Goal: Find specific page/section: Find specific page/section

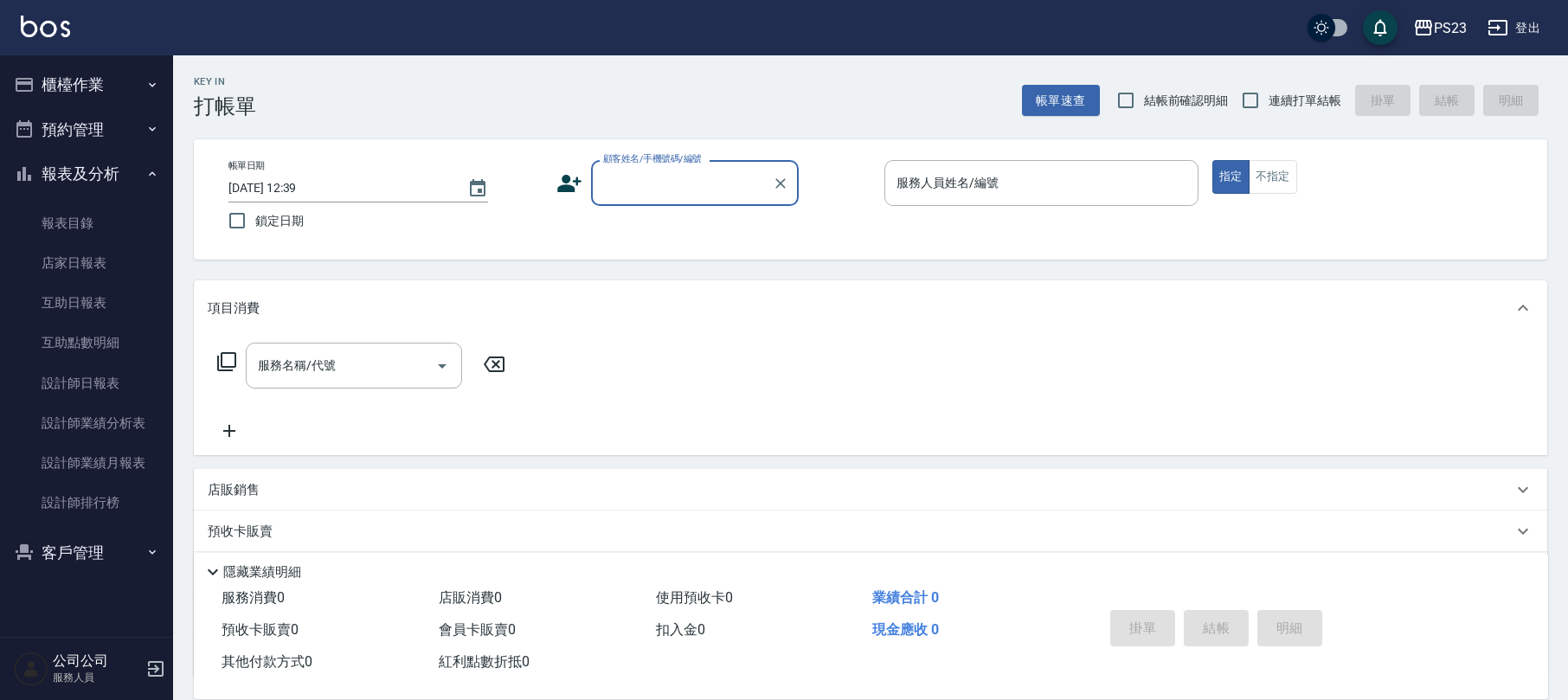
drag, startPoint x: 93, startPoint y: 537, endPoint x: 91, endPoint y: 546, distance: 9.2
click at [91, 546] on button "客戶管理" at bounding box center [87, 553] width 159 height 45
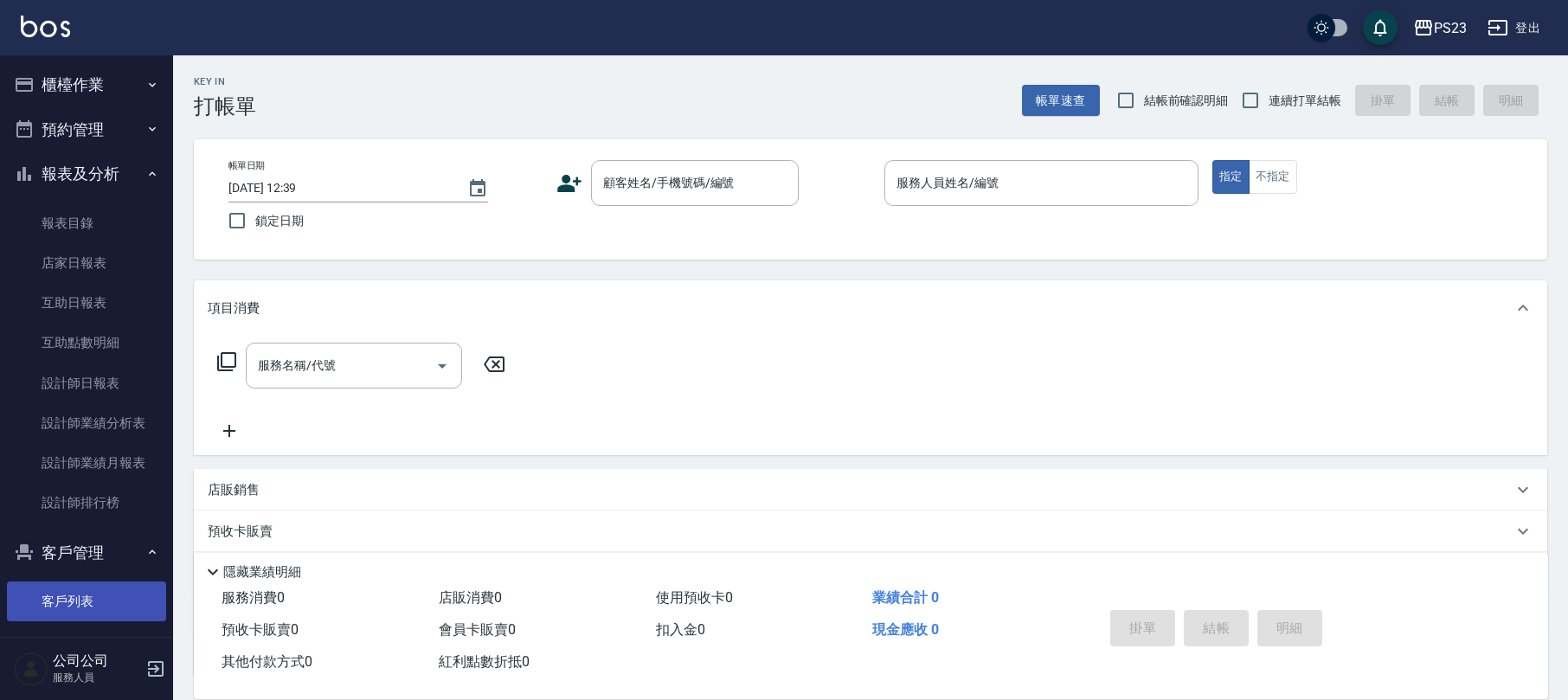
click at [78, 588] on link "客戶列表" at bounding box center [87, 602] width 159 height 40
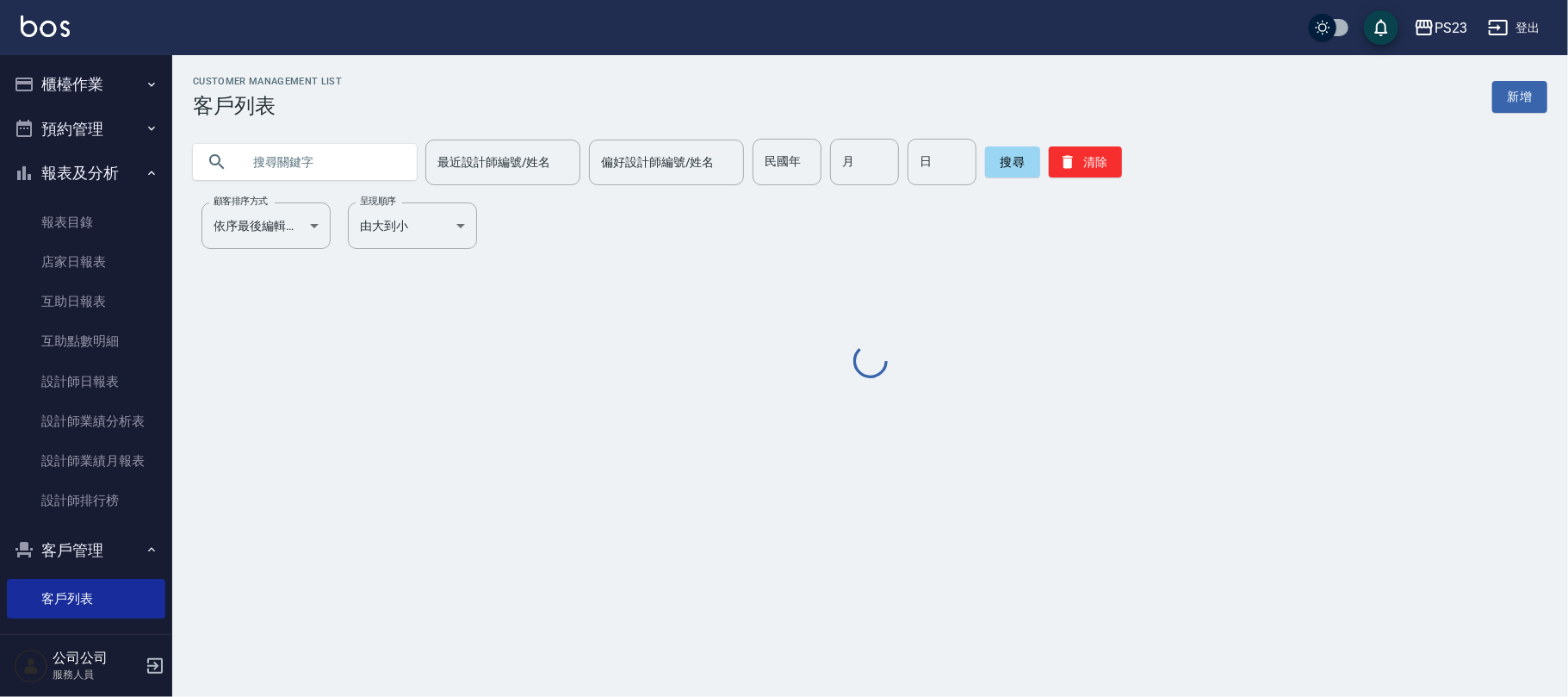
drag, startPoint x: 276, startPoint y: 158, endPoint x: 232, endPoint y: 129, distance: 52.7
click at [280, 156] on input "text" at bounding box center [322, 162] width 162 height 47
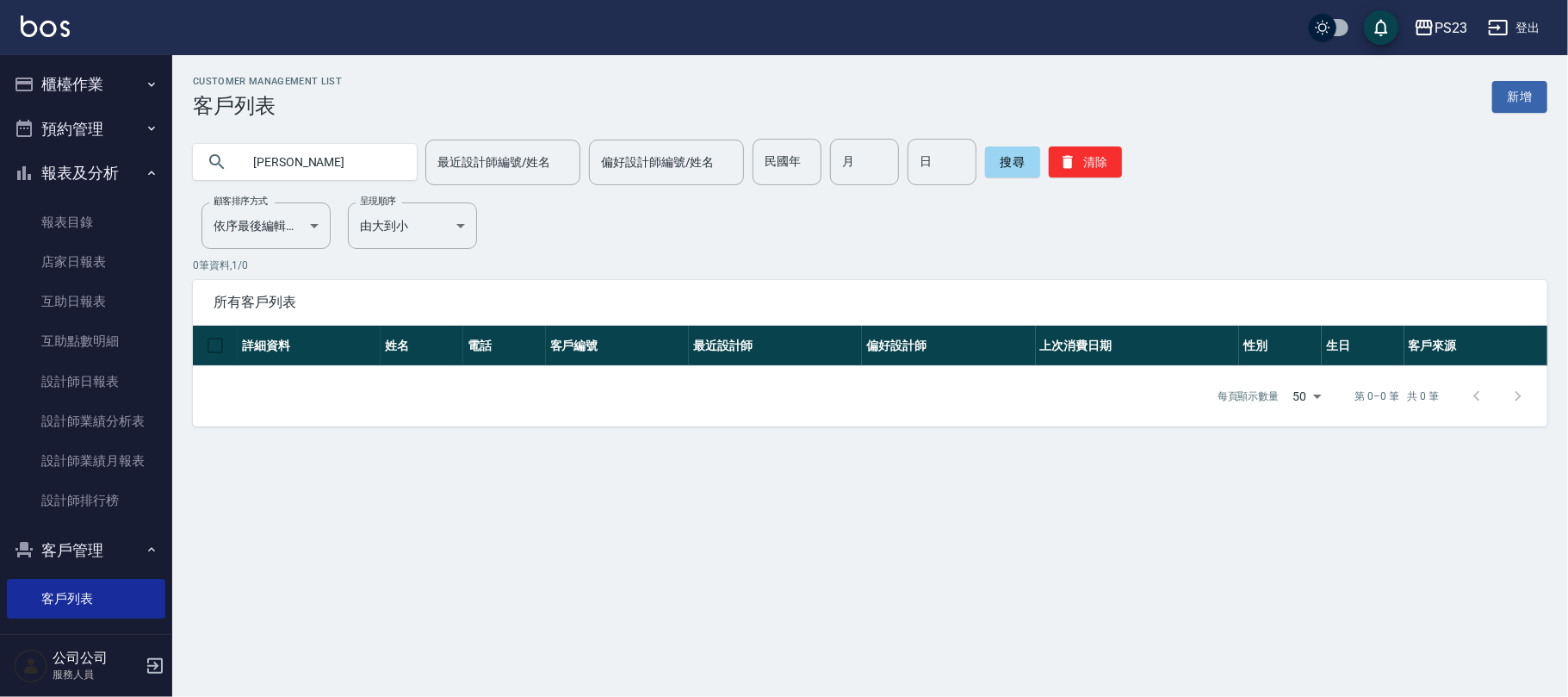
type input "[PERSON_NAME]"
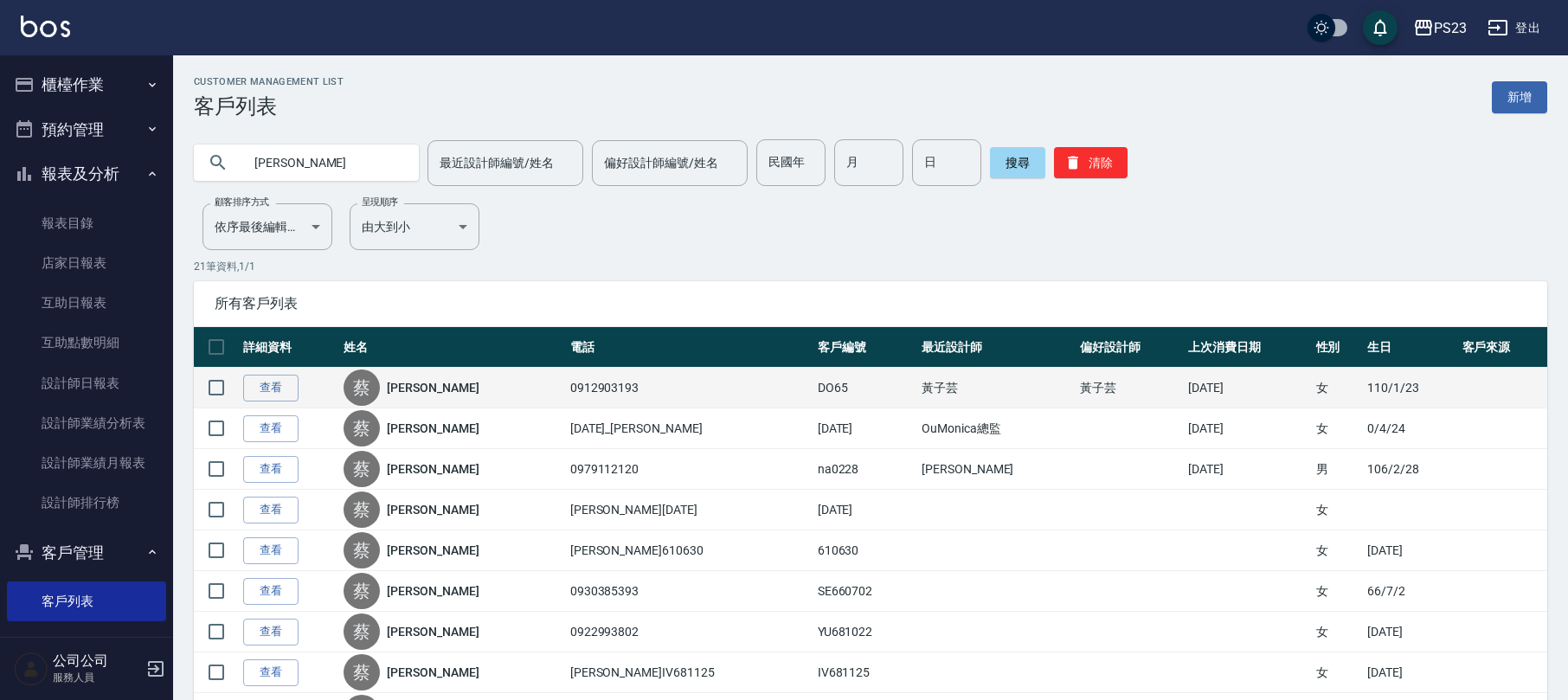
click at [426, 389] on link "[PERSON_NAME]" at bounding box center [433, 387] width 92 height 17
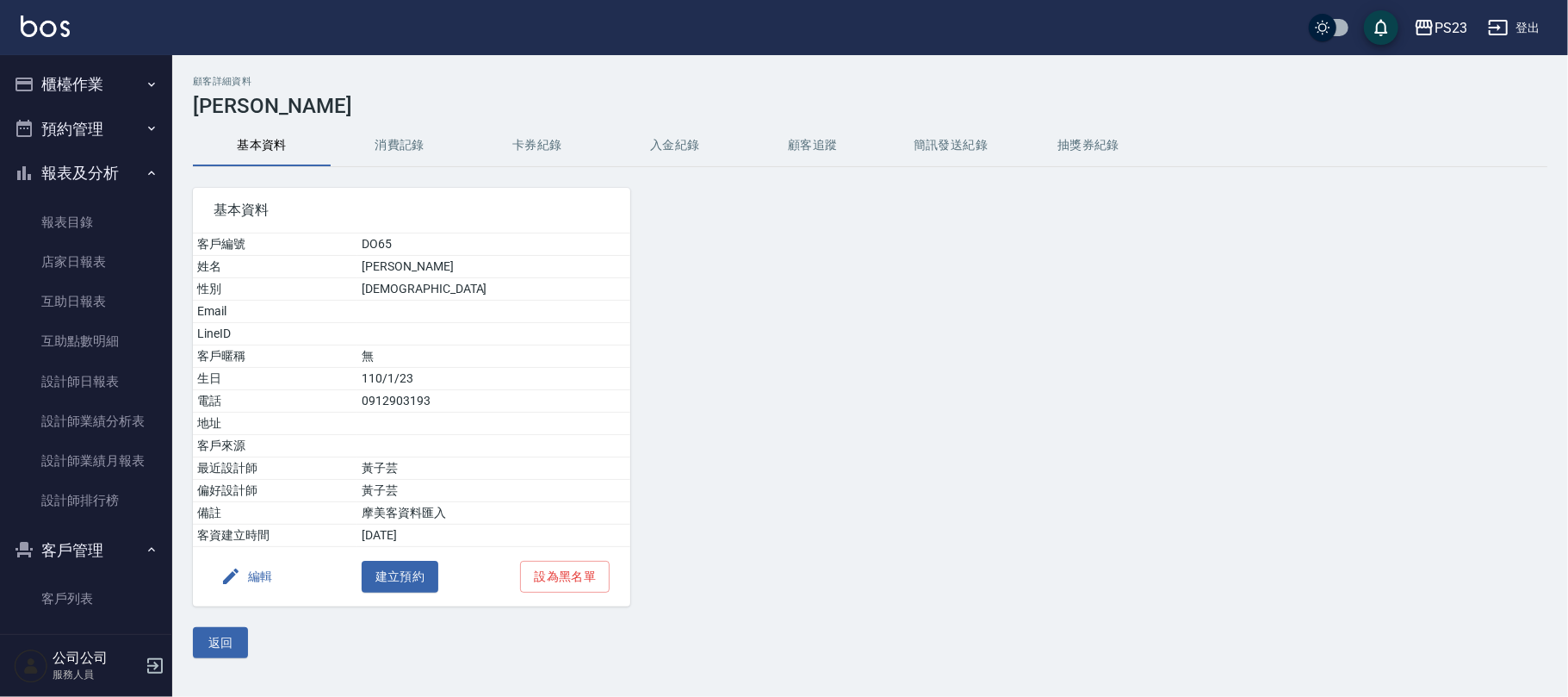
click at [390, 135] on button "消費記錄" at bounding box center [399, 146] width 138 height 41
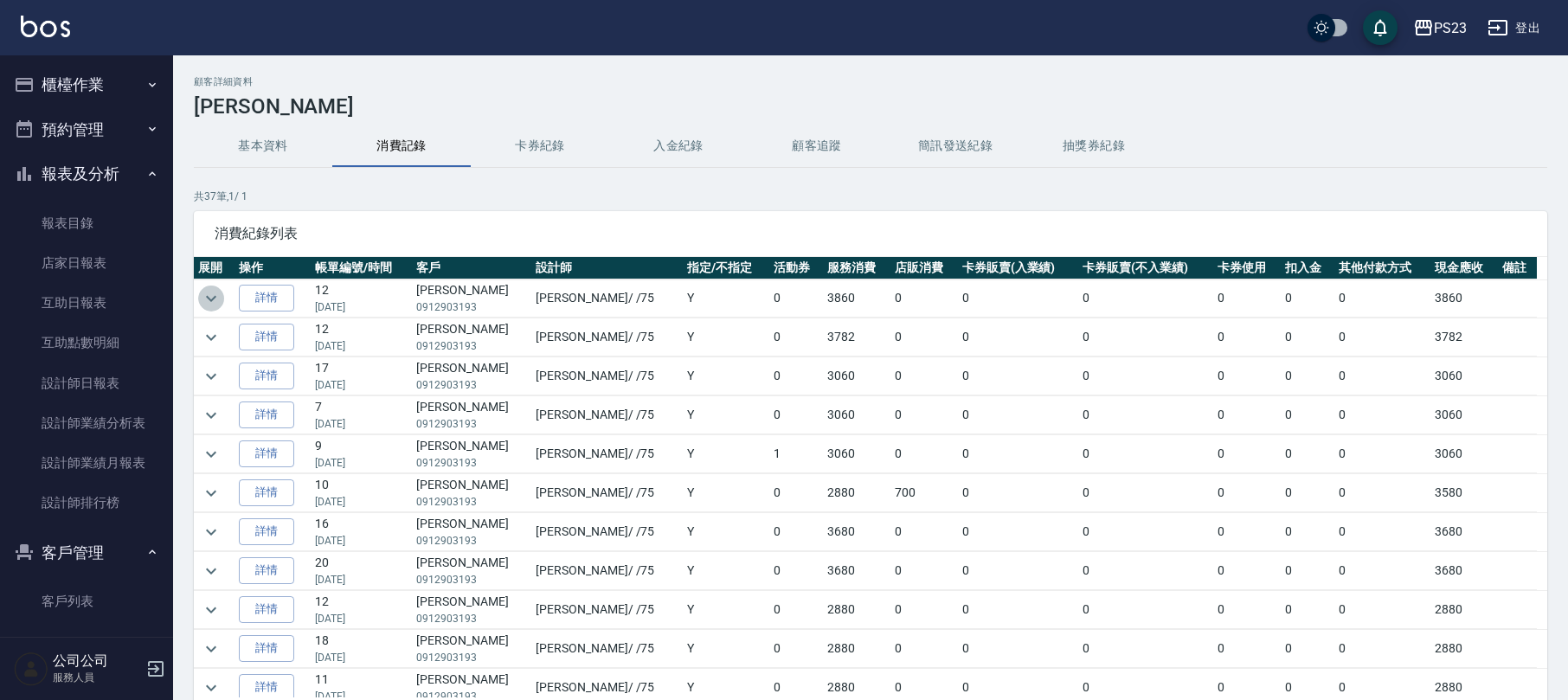
click at [216, 291] on icon "expand row" at bounding box center [210, 298] width 21 height 21
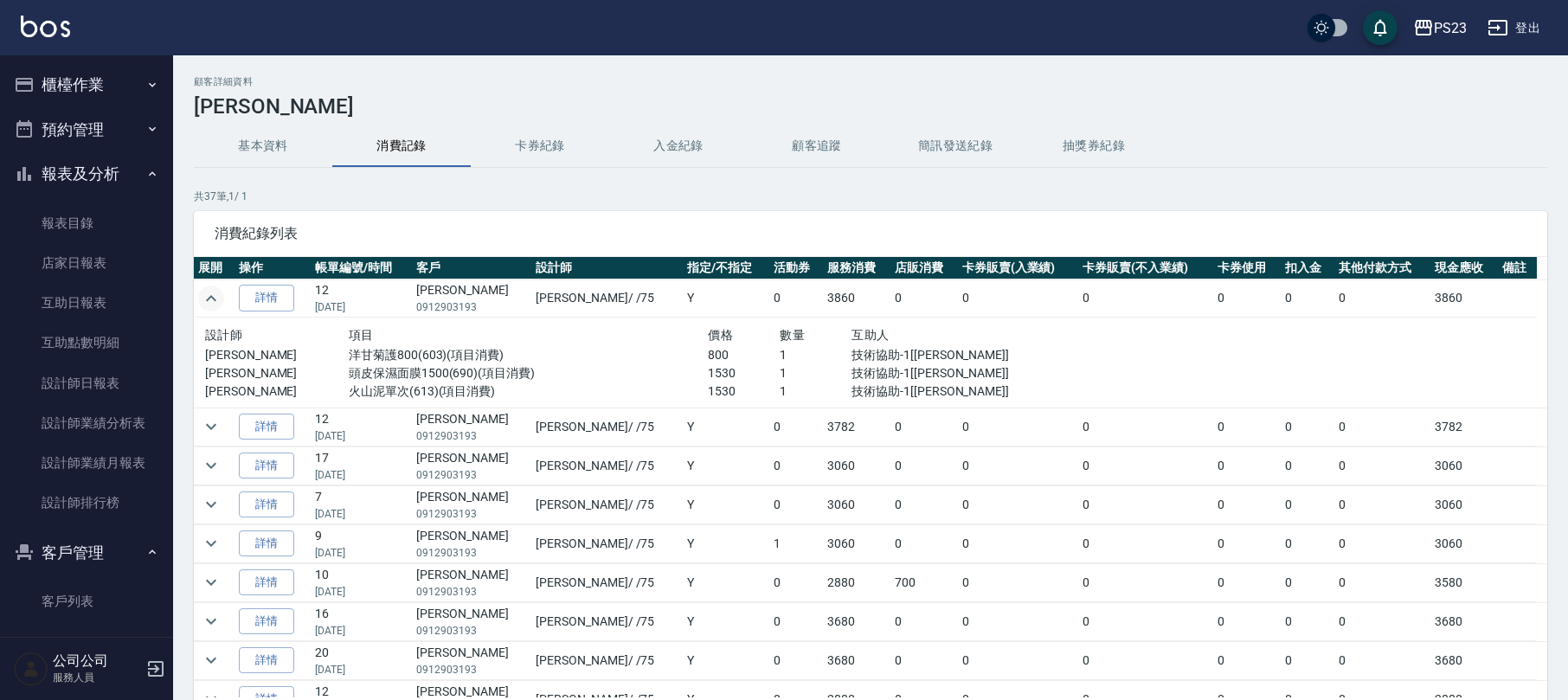
drag, startPoint x: 277, startPoint y: 145, endPoint x: 289, endPoint y: 155, distance: 15.6
click at [280, 151] on button "基本資料" at bounding box center [263, 146] width 138 height 42
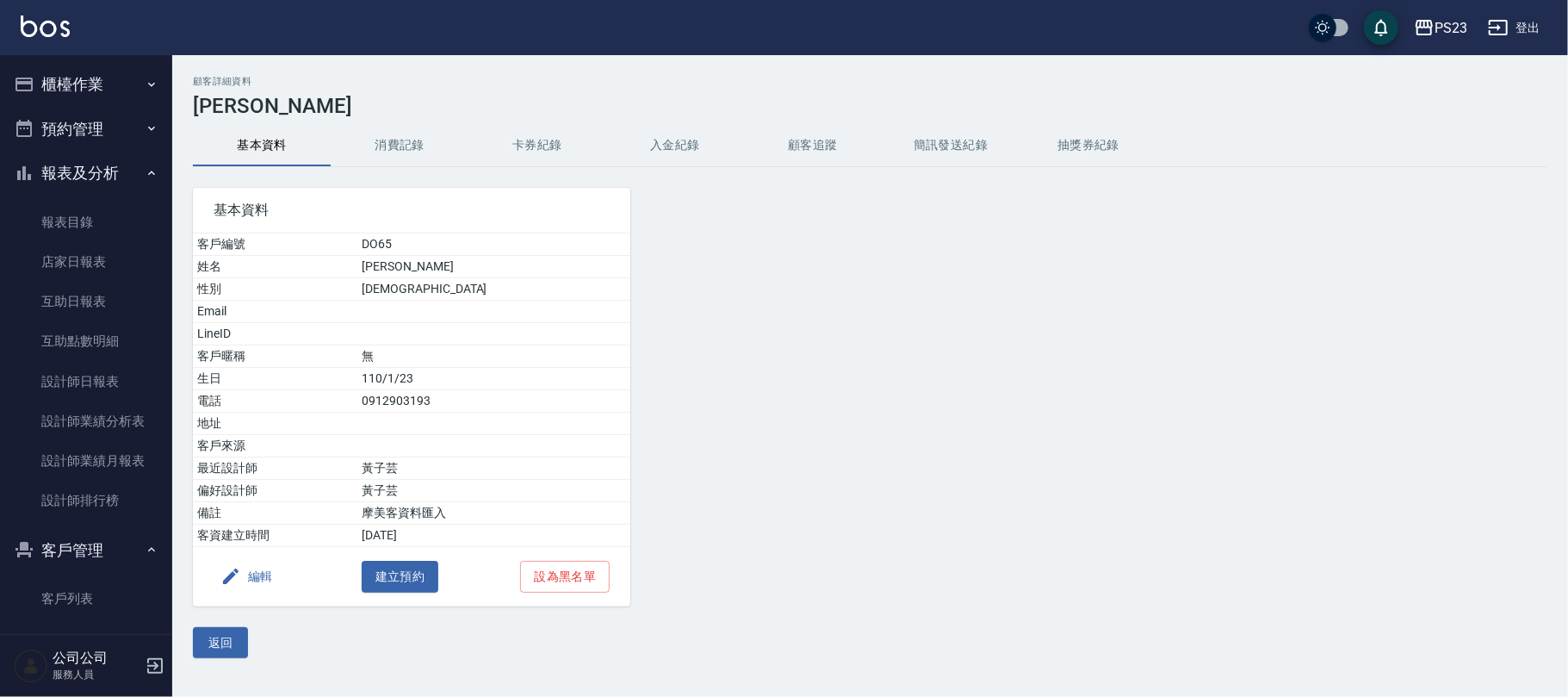
click at [49, 71] on button "櫃檯作業" at bounding box center [86, 85] width 158 height 45
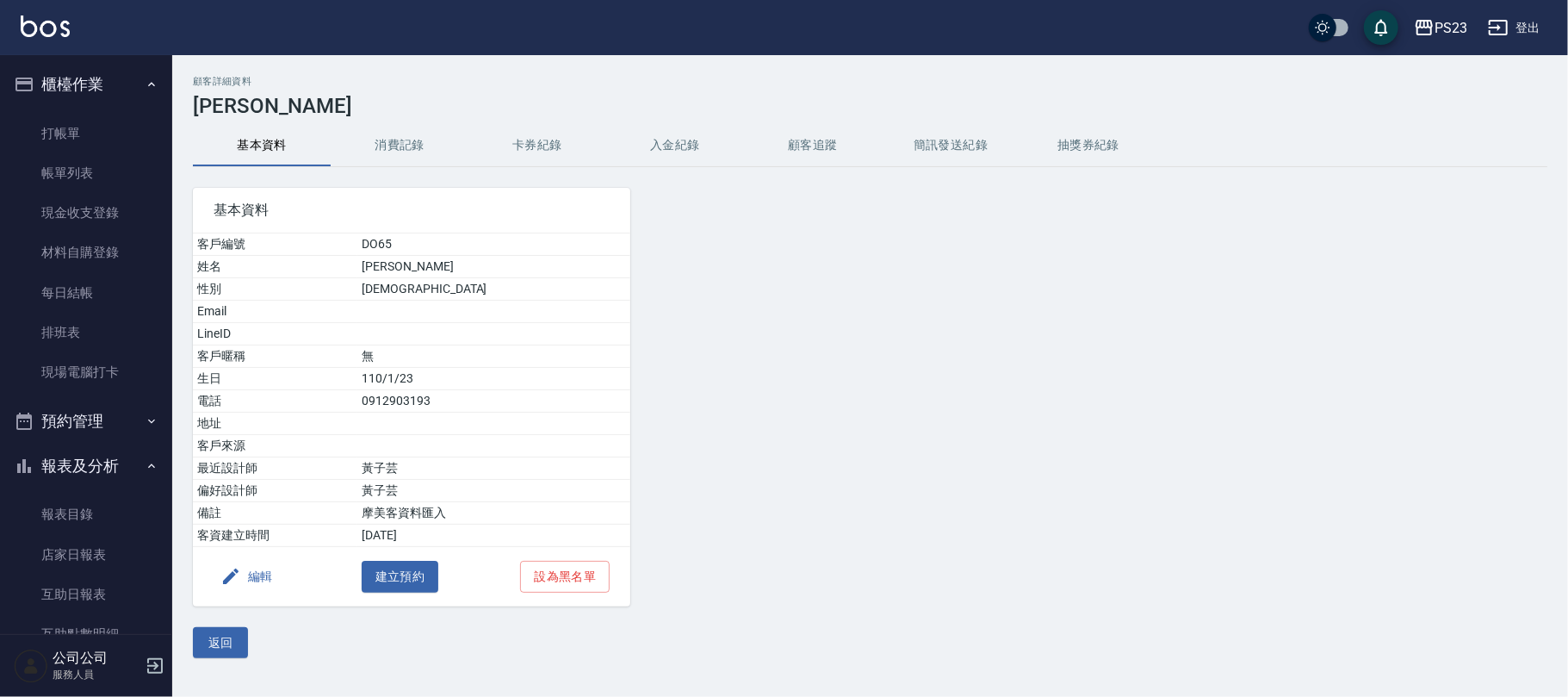
click at [64, 460] on button "報表及分析" at bounding box center [86, 466] width 158 height 45
click at [67, 457] on button "報表及分析" at bounding box center [86, 466] width 158 height 45
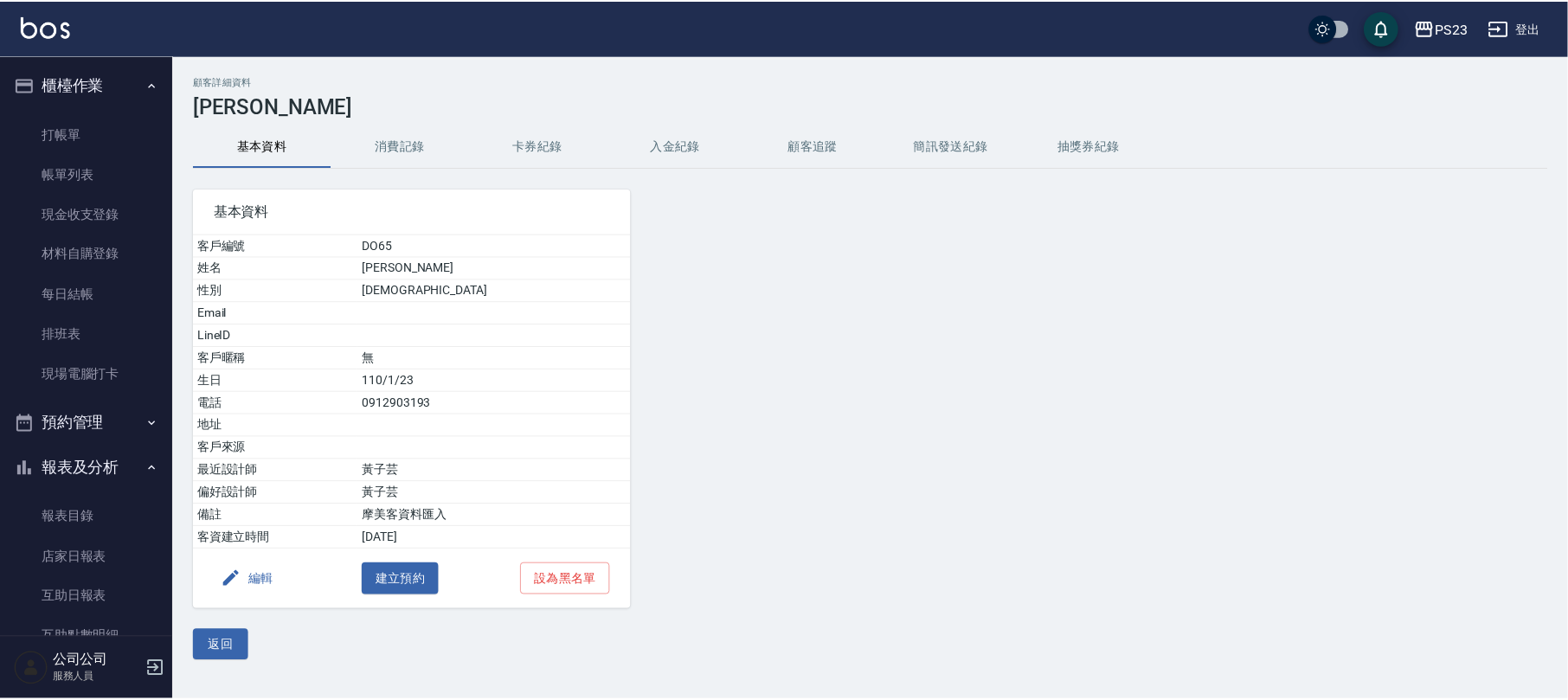
scroll to position [306, 0]
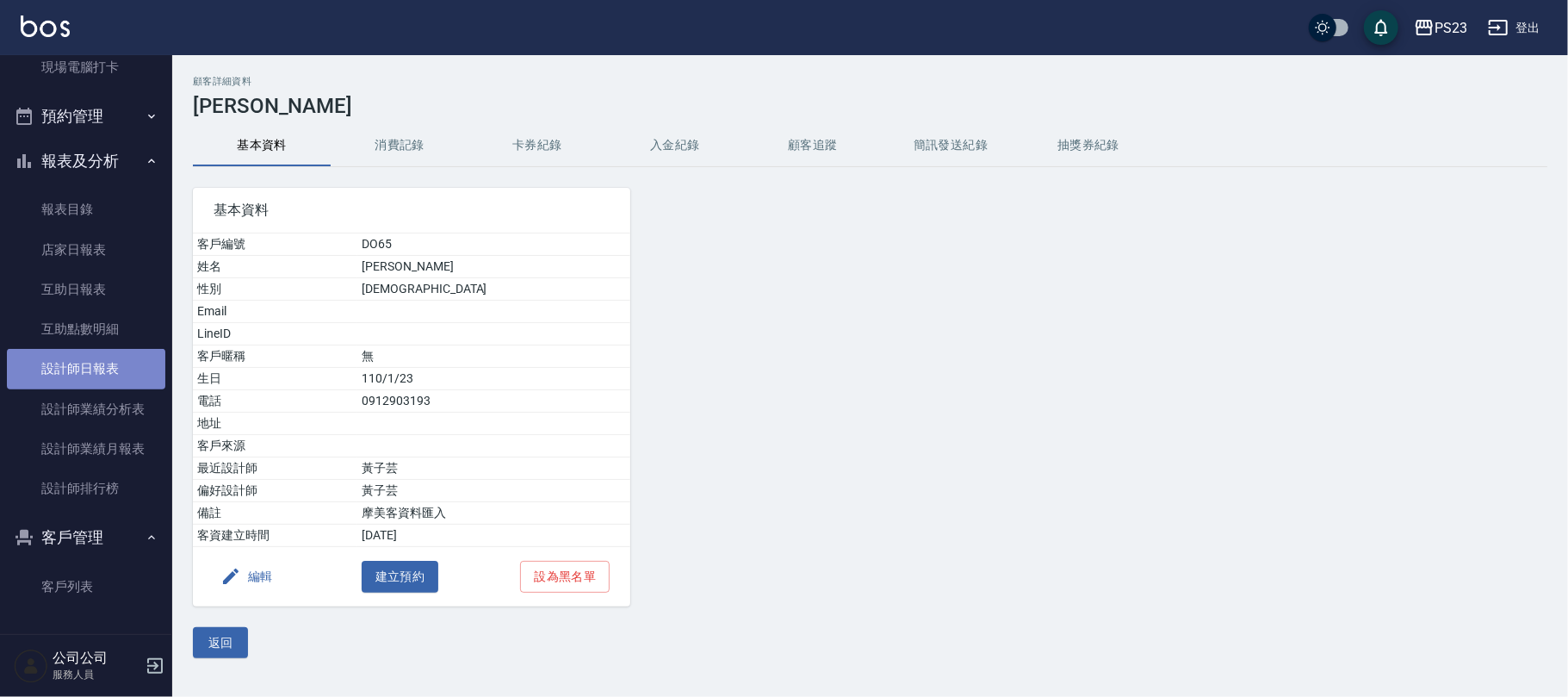
click at [97, 371] on link "設計師日報表" at bounding box center [86, 369] width 158 height 40
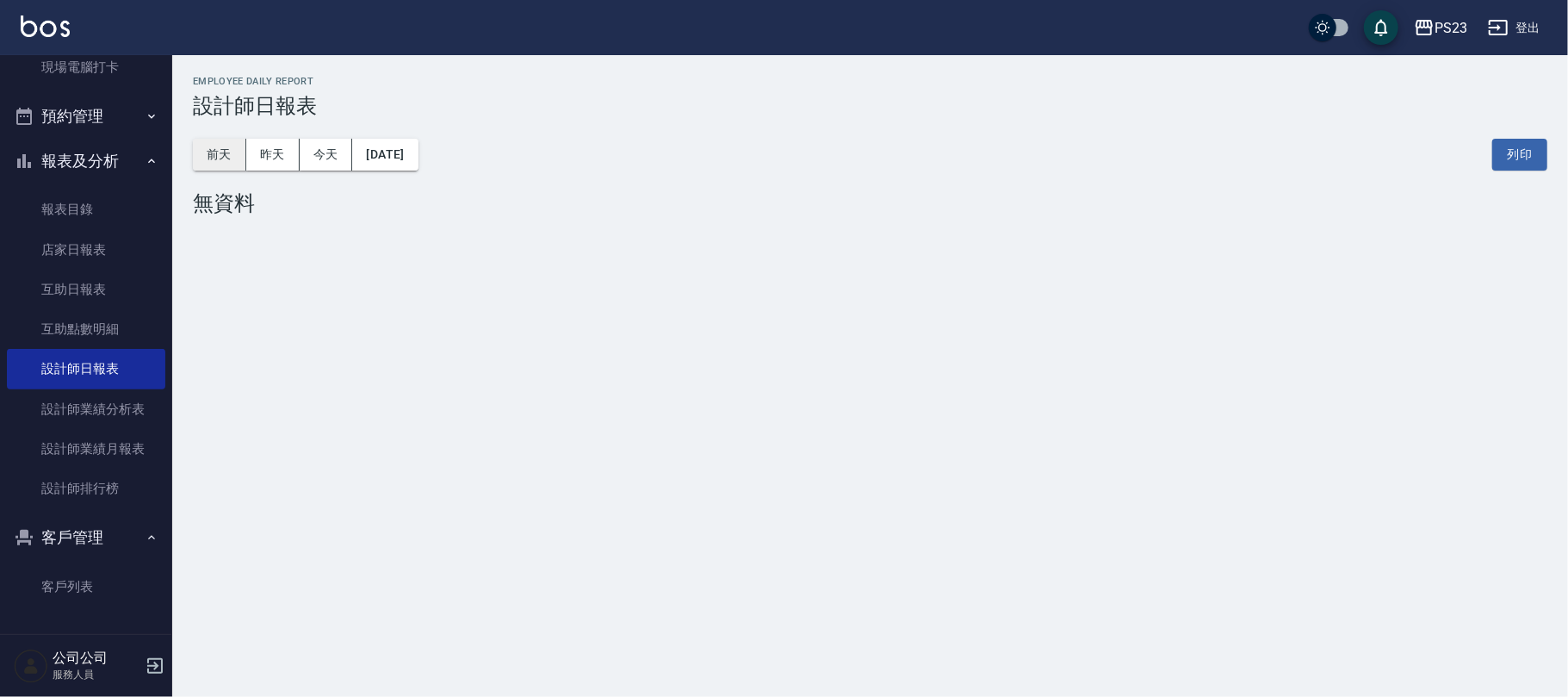
click at [224, 160] on button "前天" at bounding box center [219, 154] width 53 height 31
click at [293, 155] on button "昨天" at bounding box center [272, 154] width 53 height 31
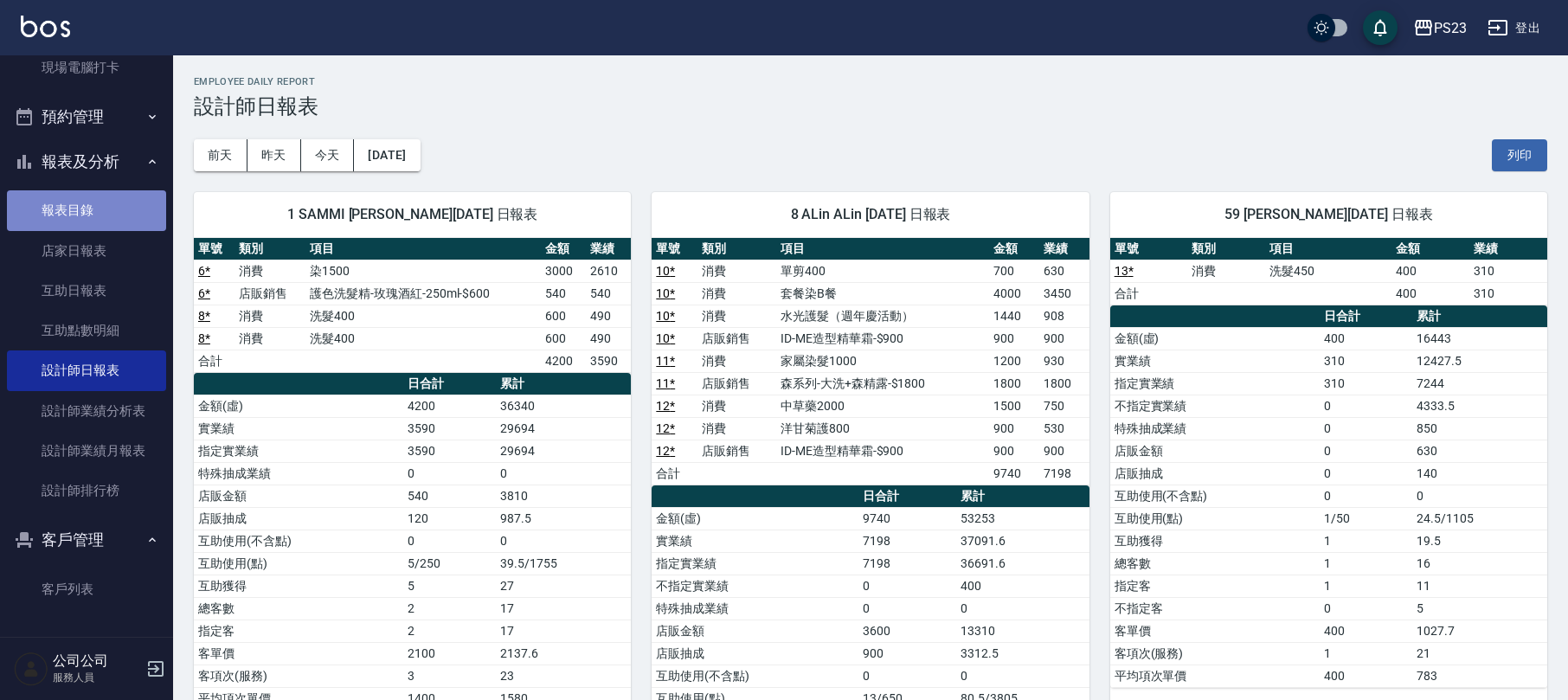
click at [90, 211] on link "報表目錄" at bounding box center [87, 210] width 159 height 40
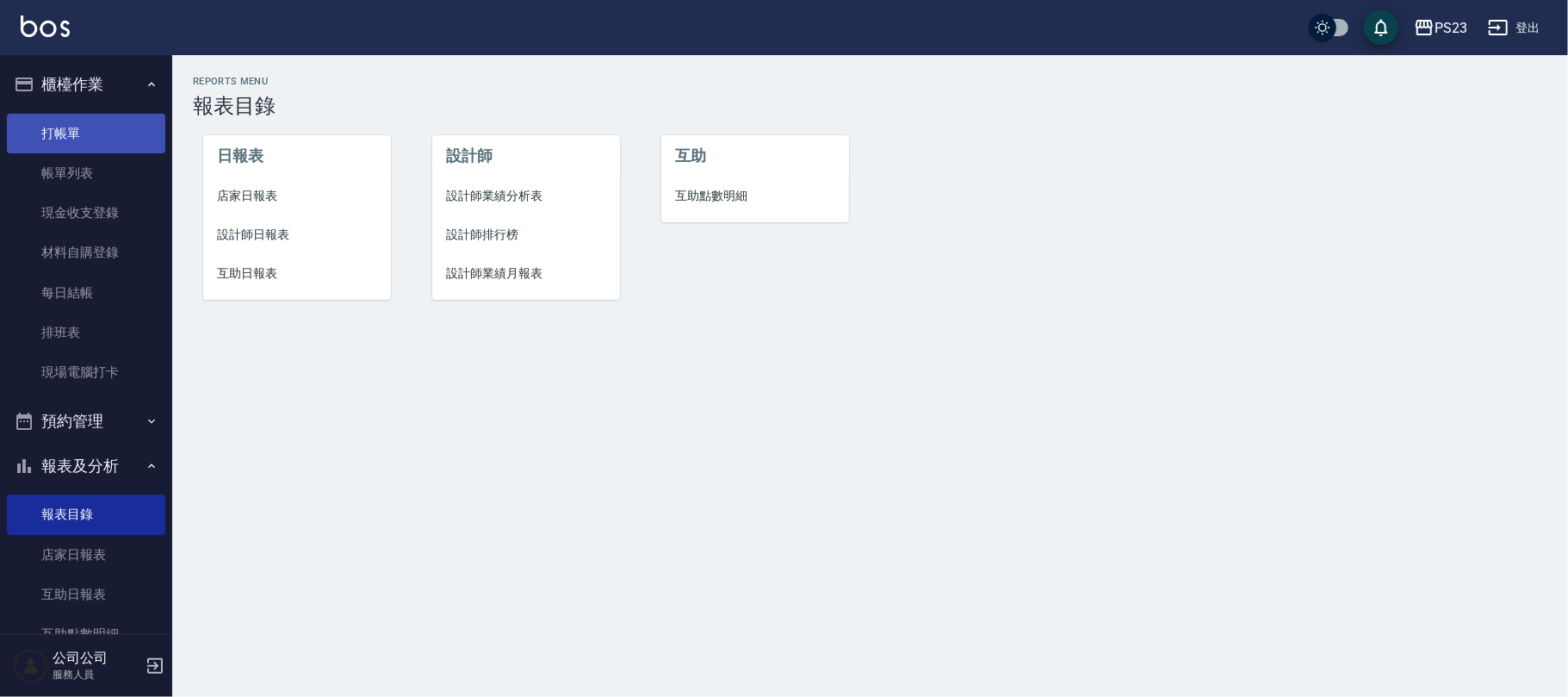
click at [100, 146] on link "打帳單" at bounding box center [86, 133] width 158 height 40
